Goal: Navigation & Orientation: Find specific page/section

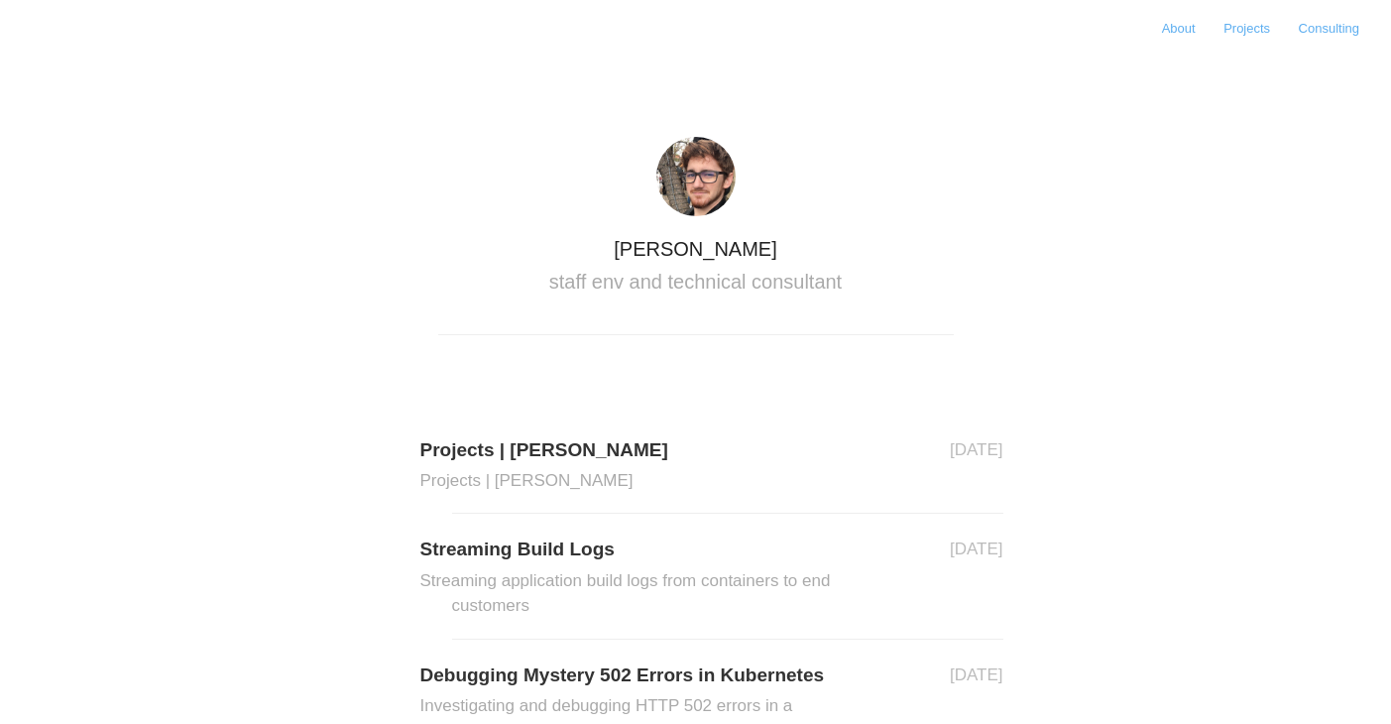
click at [775, 282] on h2 "staff env and technical consultant" at bounding box center [695, 282] width 515 height 26
click at [1176, 26] on link "About" at bounding box center [1178, 28] width 57 height 31
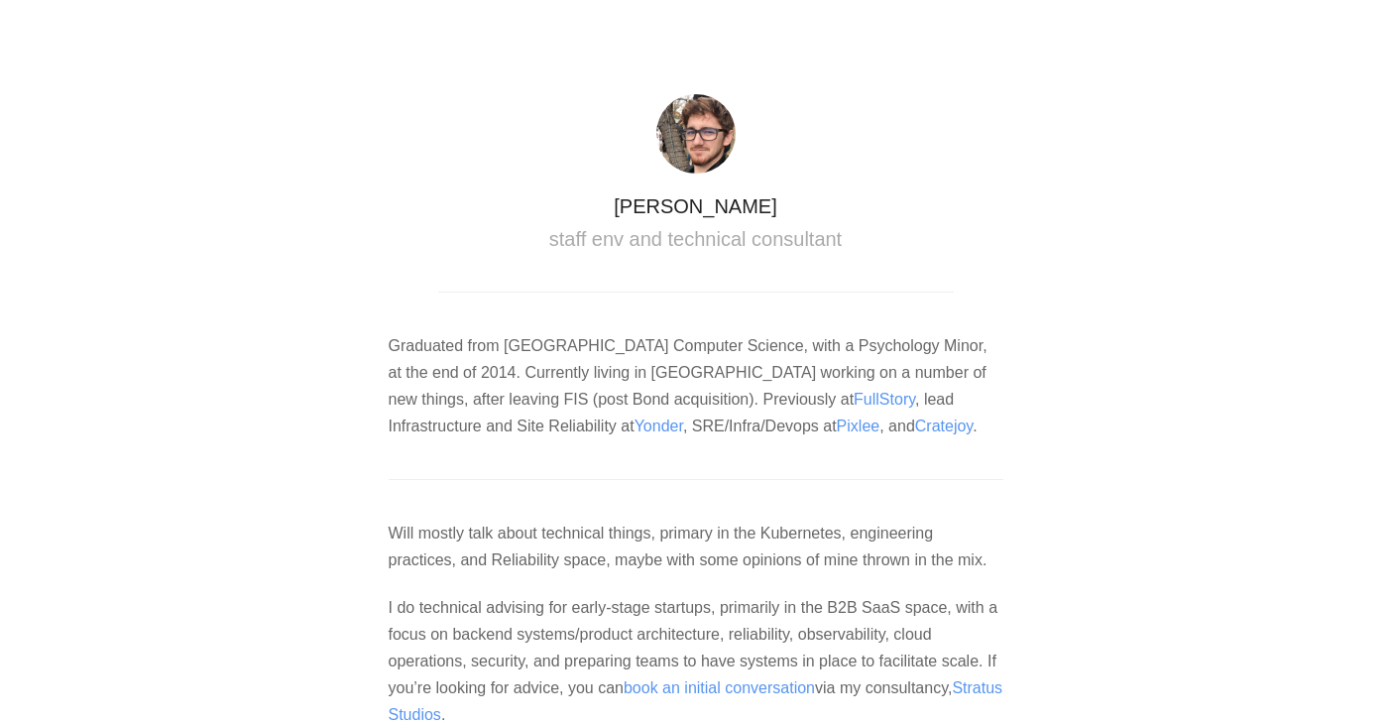
scroll to position [297, 0]
